Goal: Task Accomplishment & Management: Use online tool/utility

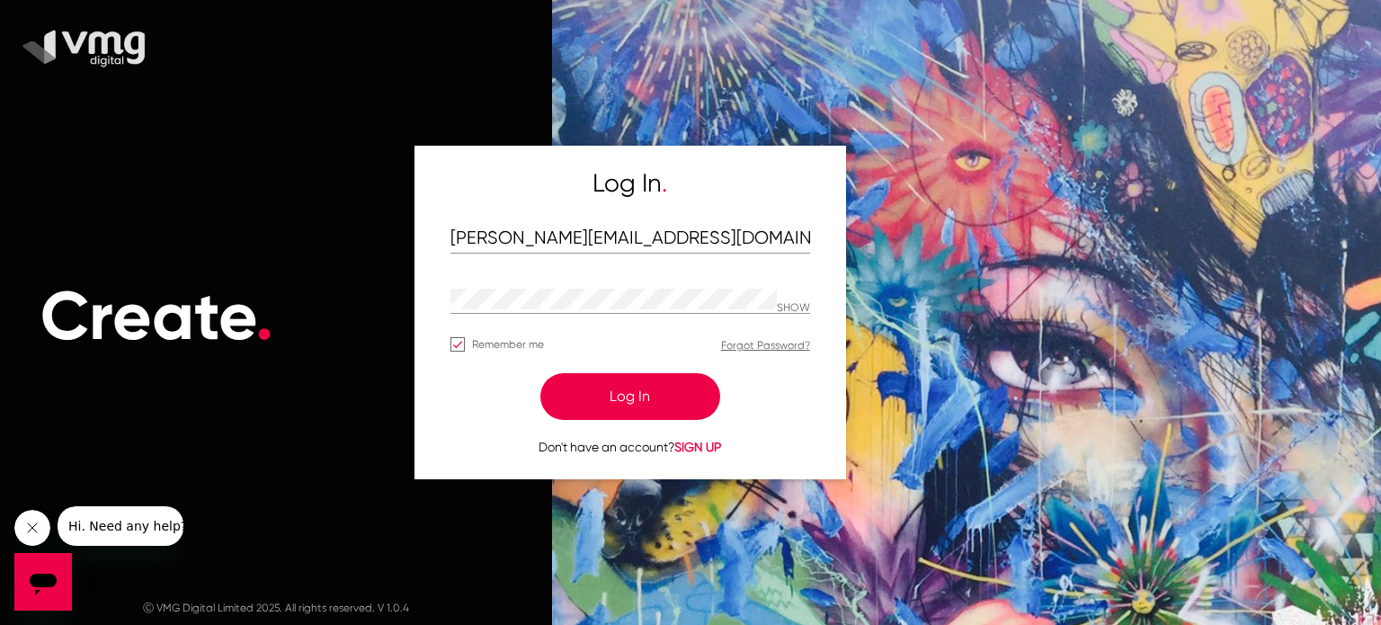
click at [612, 398] on button "Log In" at bounding box center [630, 396] width 180 height 47
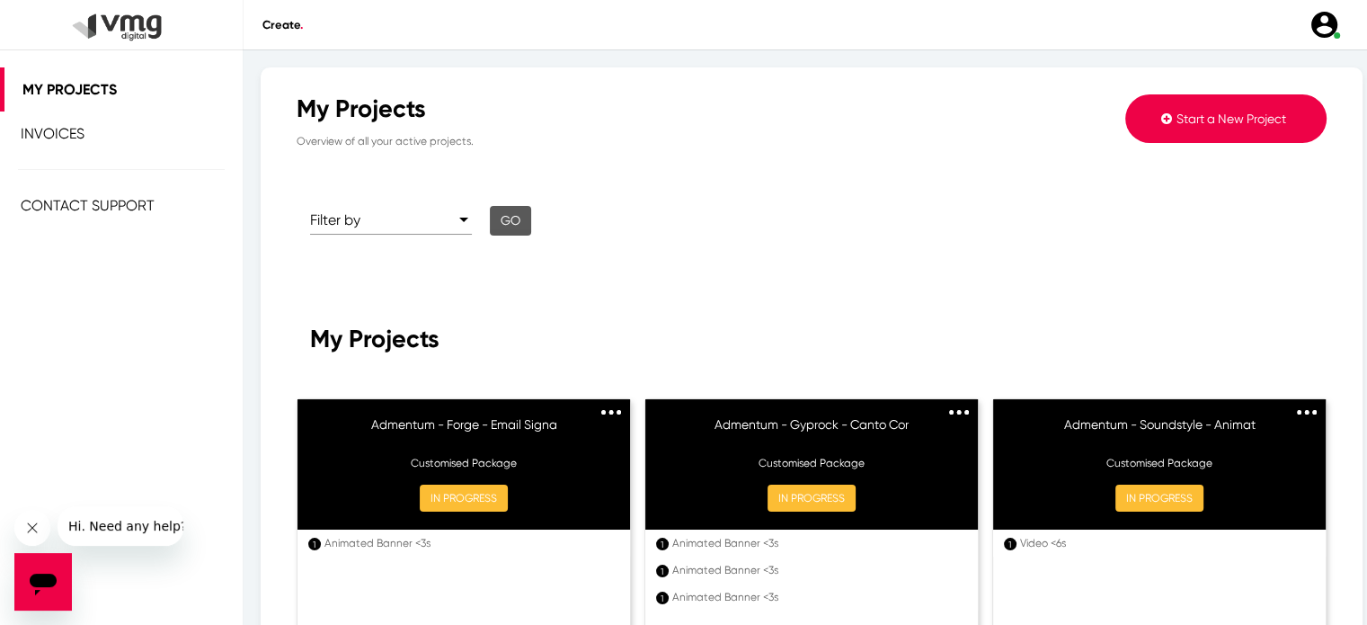
click at [1215, 102] on button "Start a New Project" at bounding box center [1225, 118] width 201 height 49
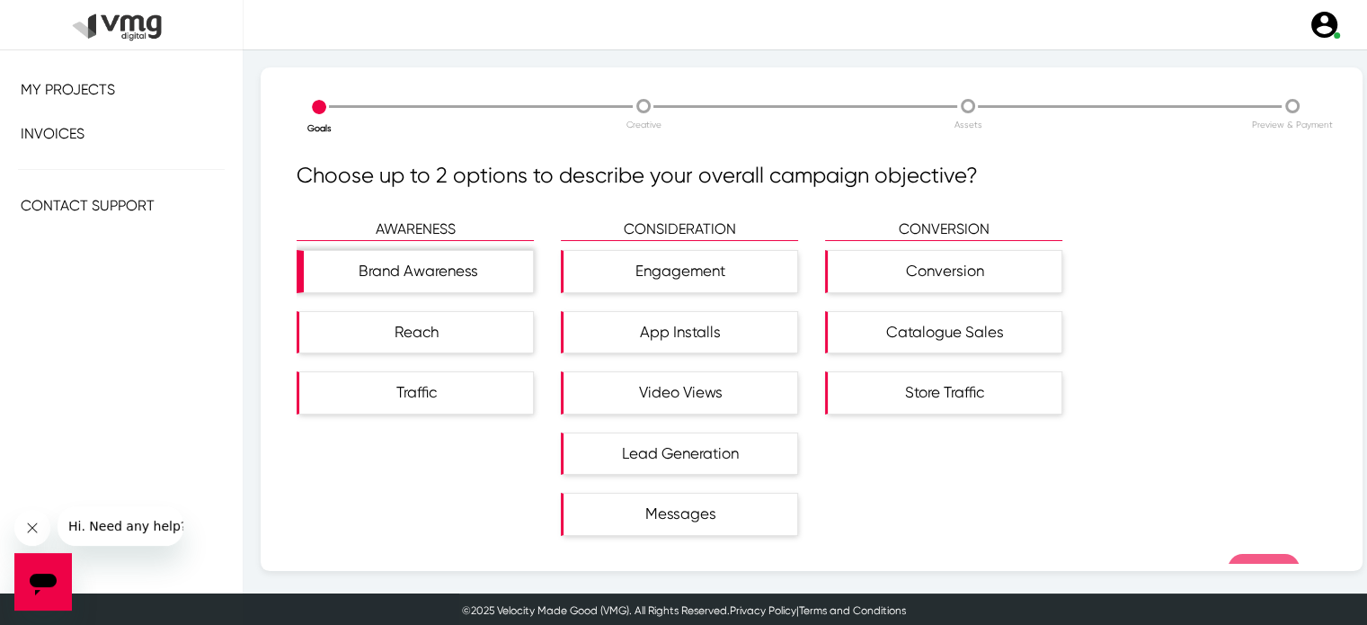
click at [496, 264] on div "Brand Awareness" at bounding box center [418, 271] width 229 height 41
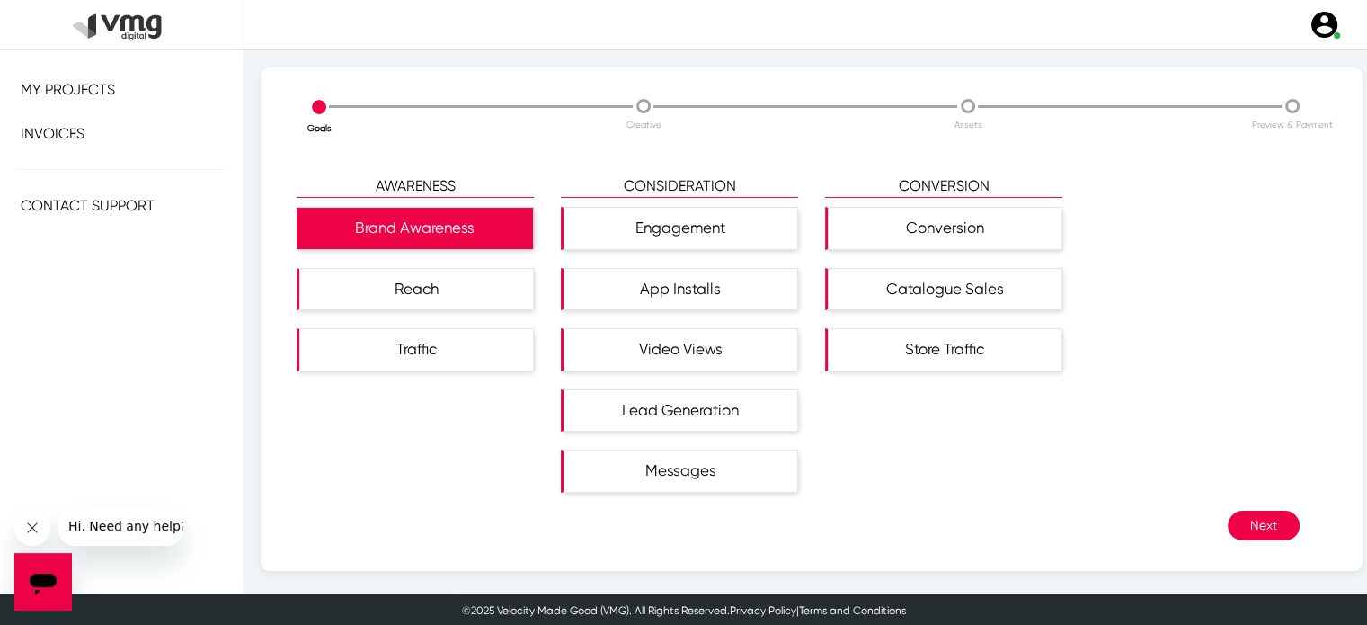
scroll to position [43, 0]
click at [1233, 511] on button "Next" at bounding box center [1264, 526] width 72 height 30
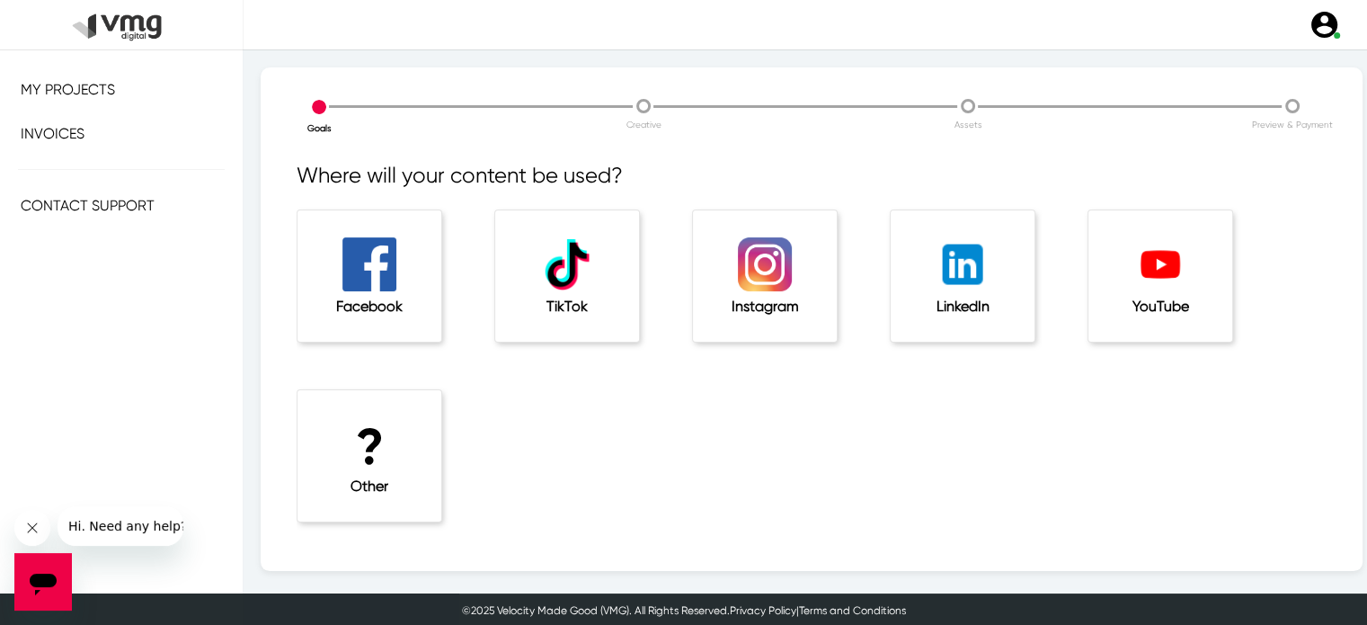
click at [392, 248] on img at bounding box center [369, 264] width 54 height 54
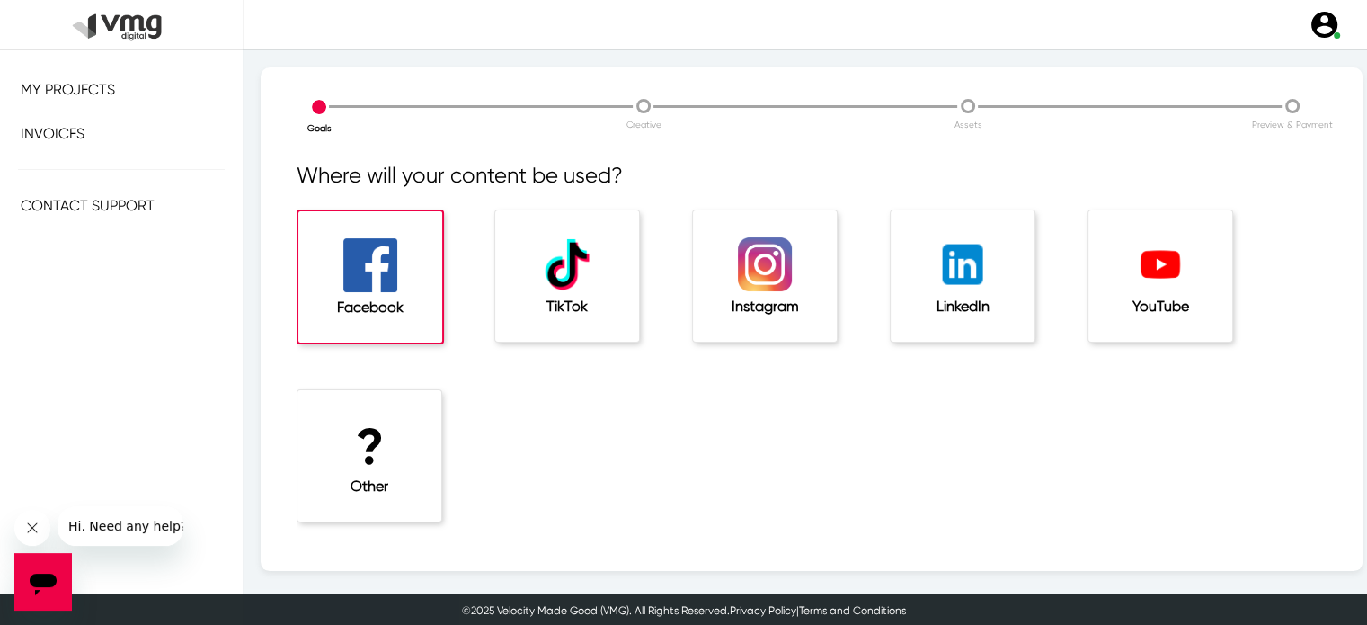
scroll to position [61, 0]
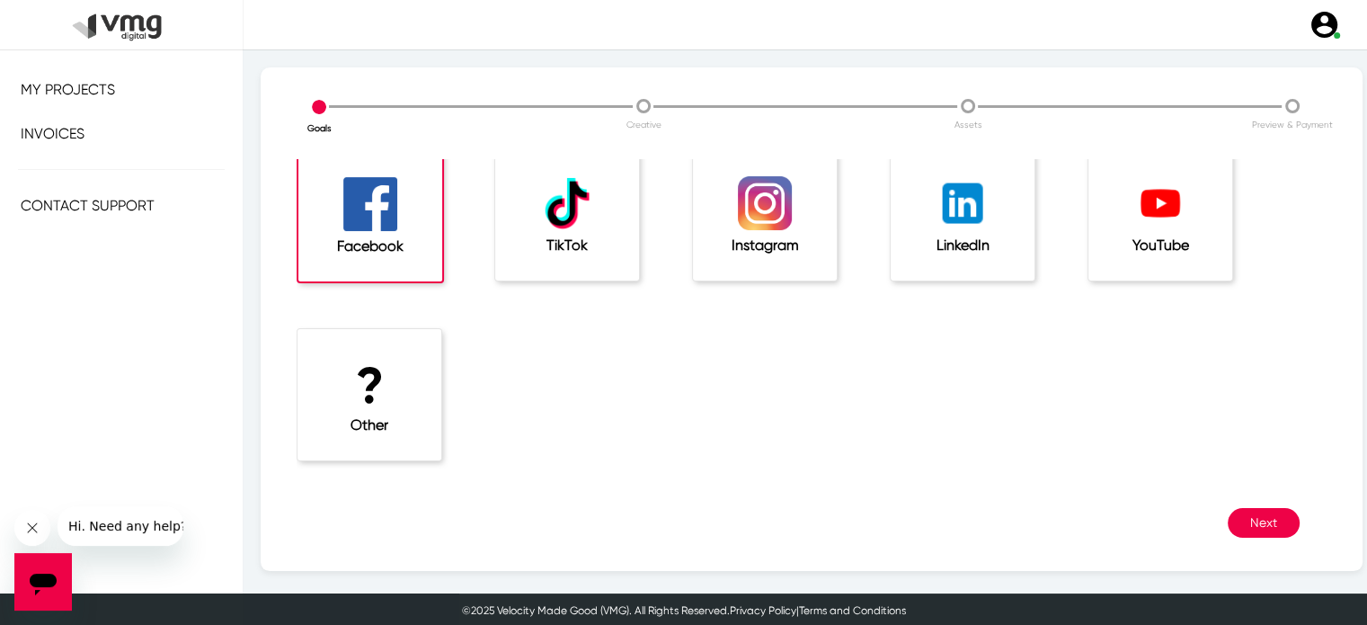
click at [1256, 513] on button "Next" at bounding box center [1264, 523] width 72 height 30
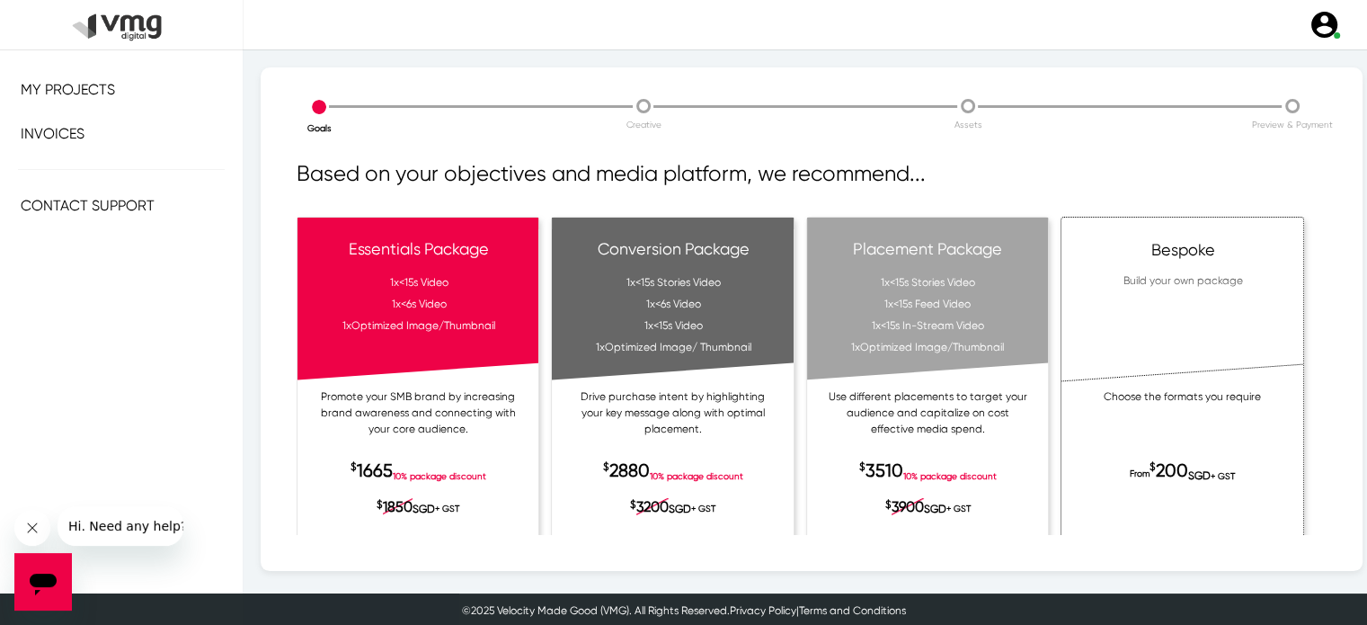
scroll to position [61, 0]
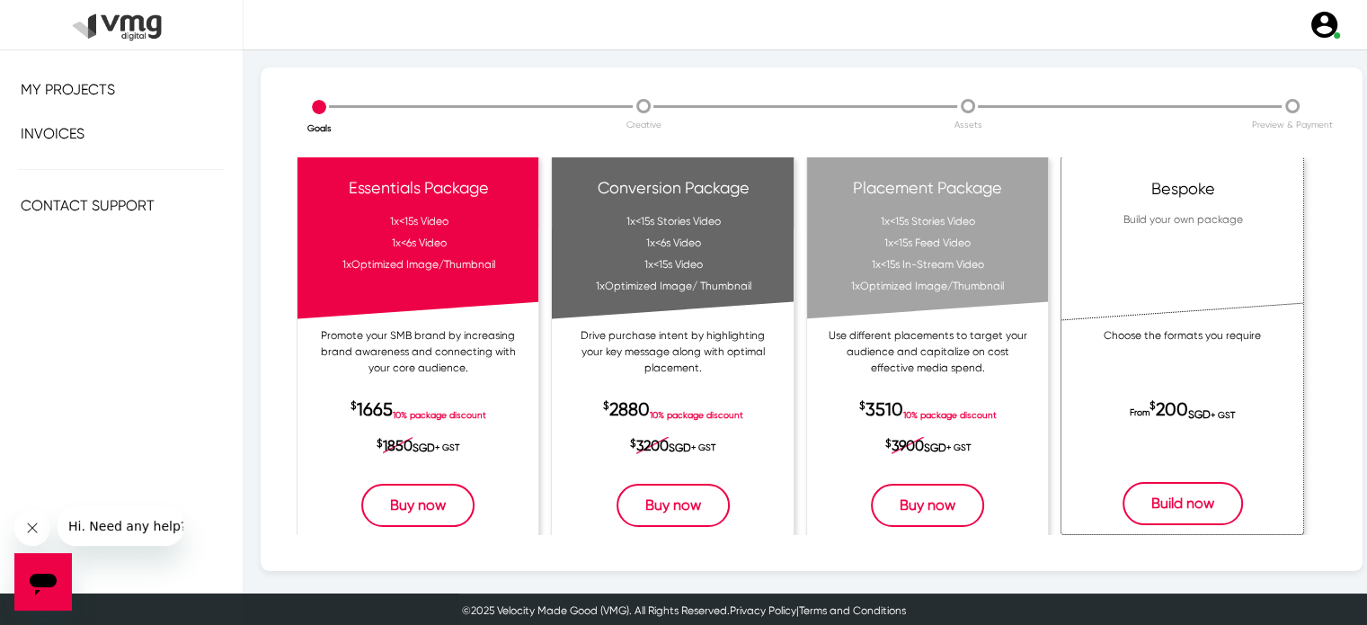
click at [1161, 502] on button "Build now" at bounding box center [1183, 503] width 120 height 43
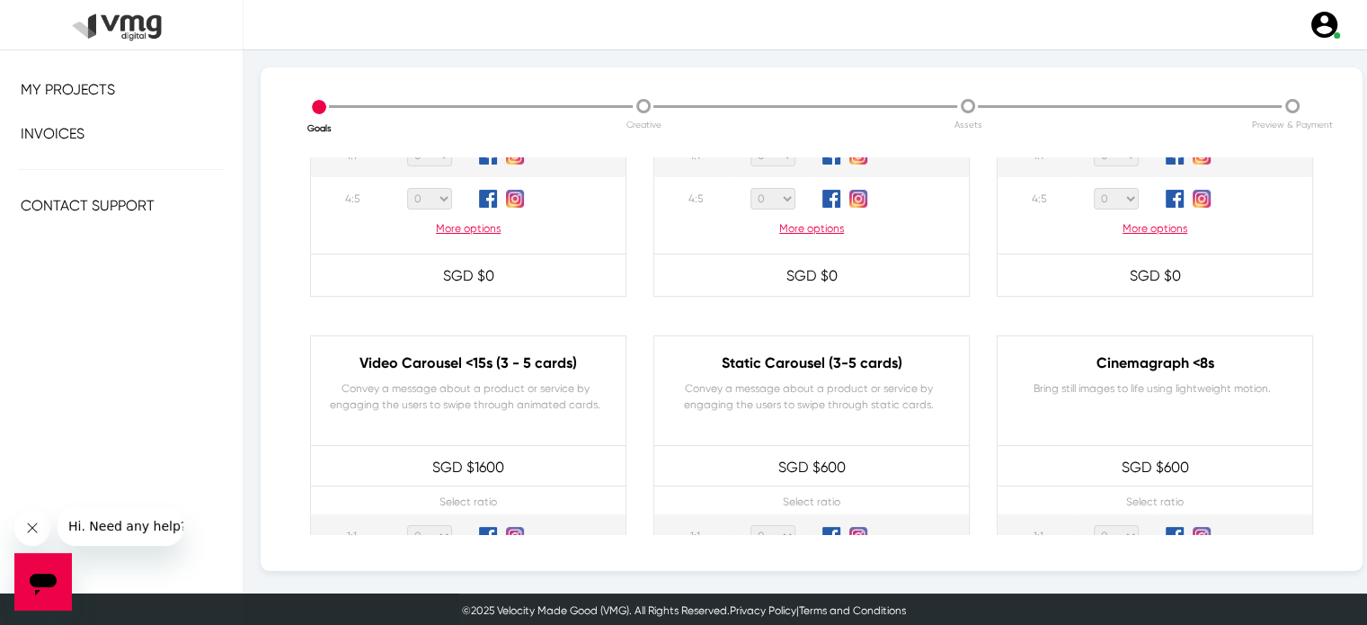
scroll to position [133, 0]
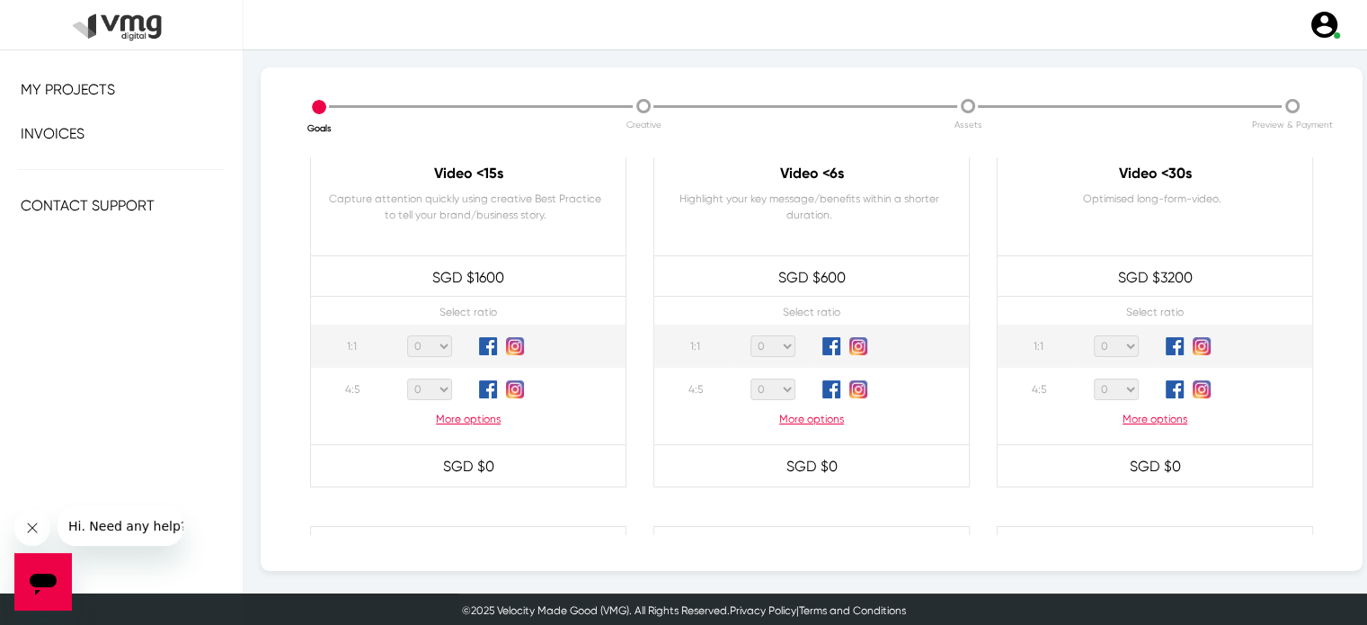
click at [1121, 387] on select "0 1 2 3 4 5 6 7 8 9 10 11 12 13 14 15 16 17 18 19 20" at bounding box center [1116, 389] width 45 height 22
select select "1"
click at [1094, 378] on select "0 1 2 3 4 5 6 7 8 9 10 11 12 13 14 15 16 17 18 19 20" at bounding box center [1116, 389] width 45 height 22
